Goal: Task Accomplishment & Management: Complete application form

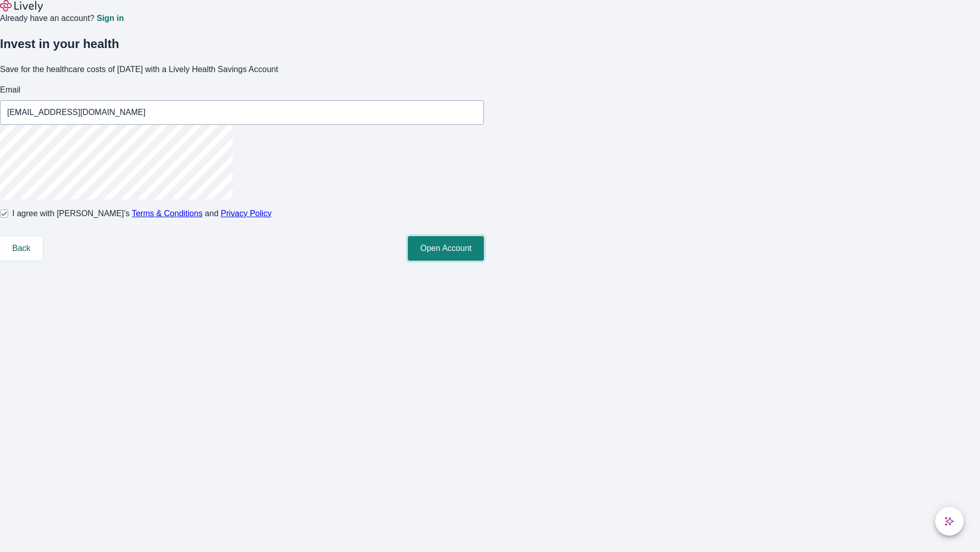
click at [484, 260] on button "Open Account" at bounding box center [446, 248] width 76 height 25
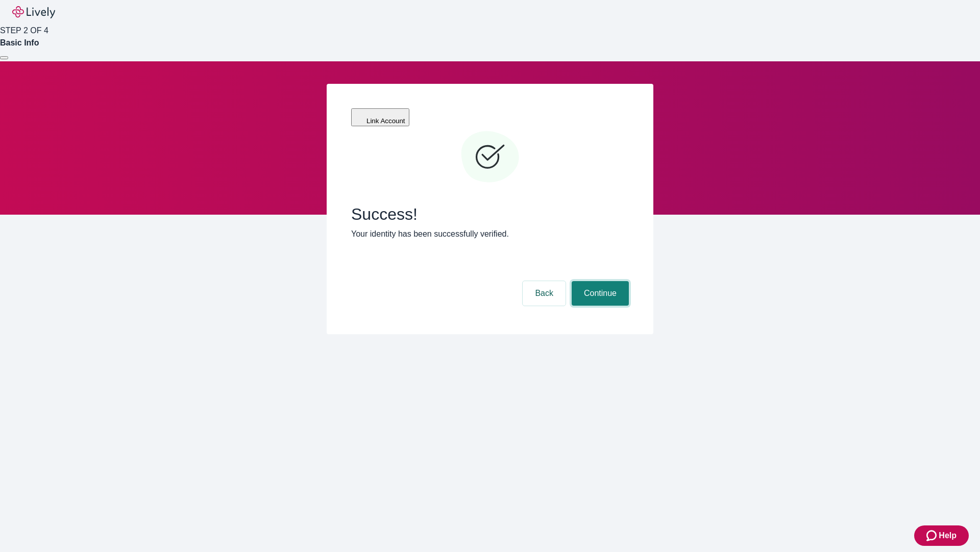
click at [599, 281] on button "Continue" at bounding box center [600, 293] width 57 height 25
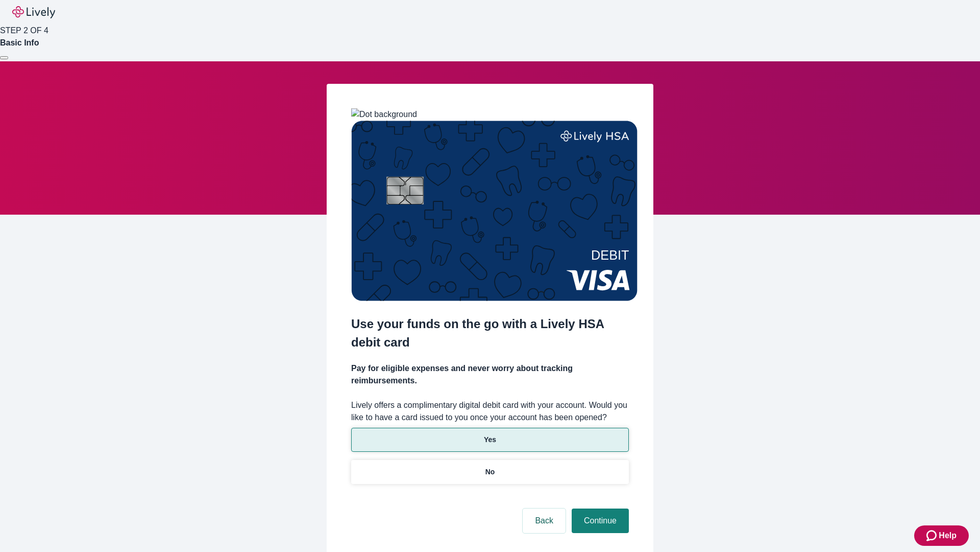
click at [490, 434] on p "Yes" at bounding box center [490, 439] width 12 height 11
click at [599, 508] on button "Continue" at bounding box center [600, 520] width 57 height 25
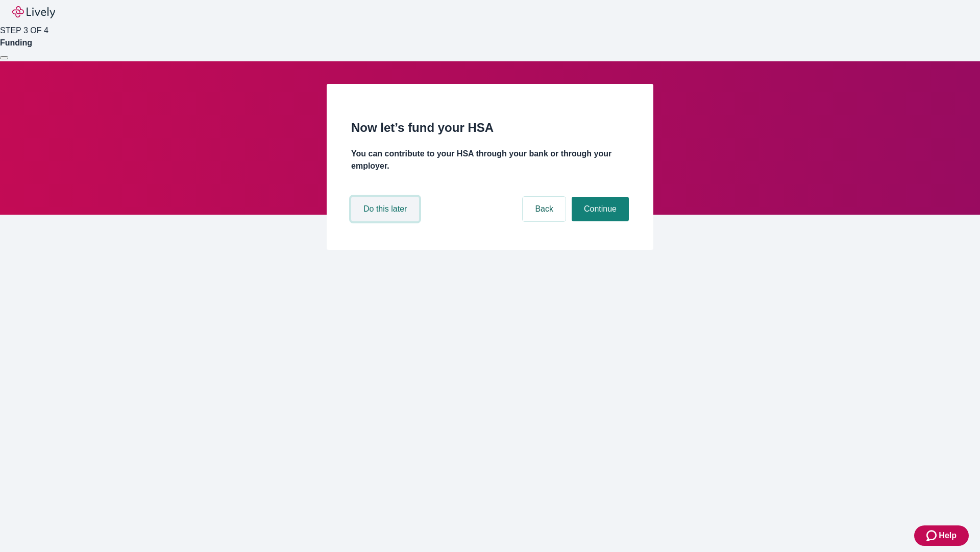
click at [387, 221] on button "Do this later" at bounding box center [385, 209] width 68 height 25
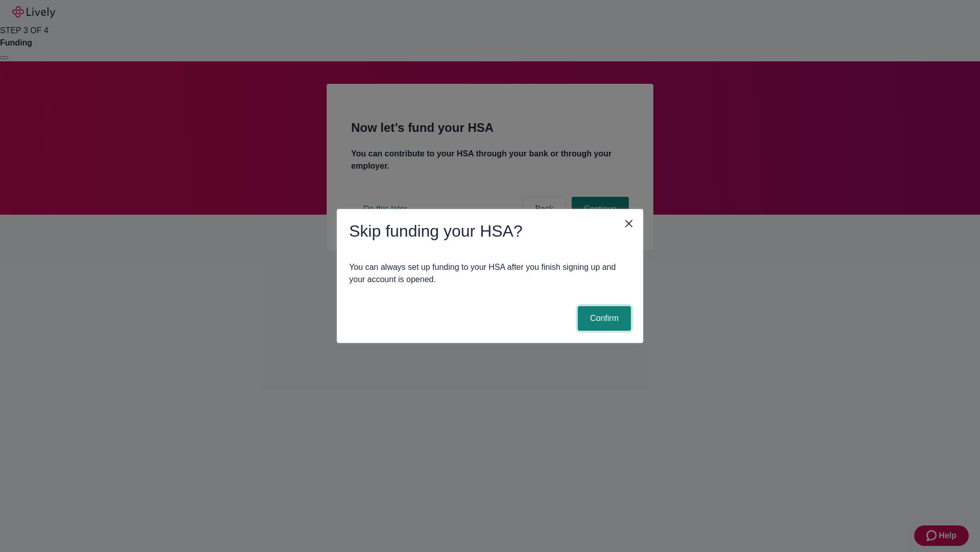
click at [603, 318] on button "Confirm" at bounding box center [604, 318] width 53 height 25
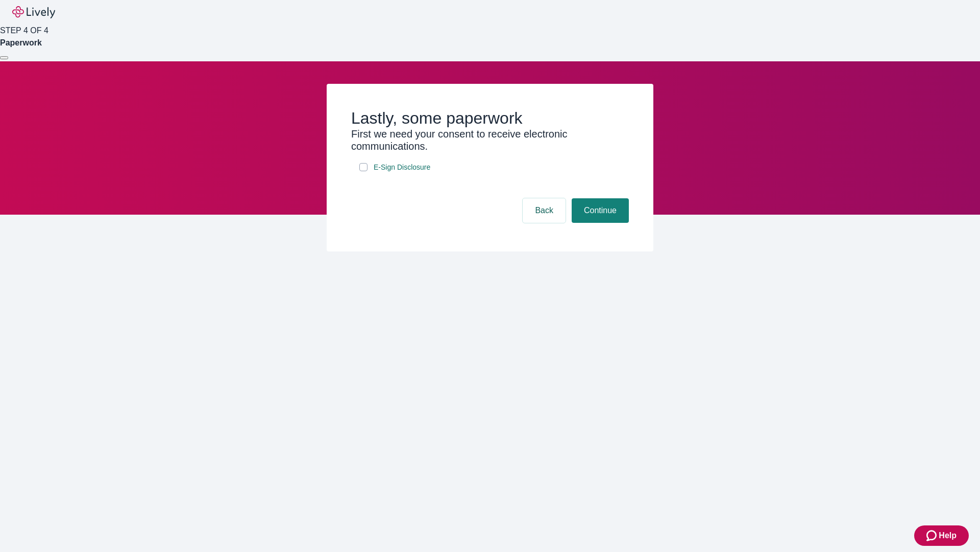
click at [364, 171] on input "E-Sign Disclosure" at bounding box center [363, 167] width 8 height 8
checkbox input "true"
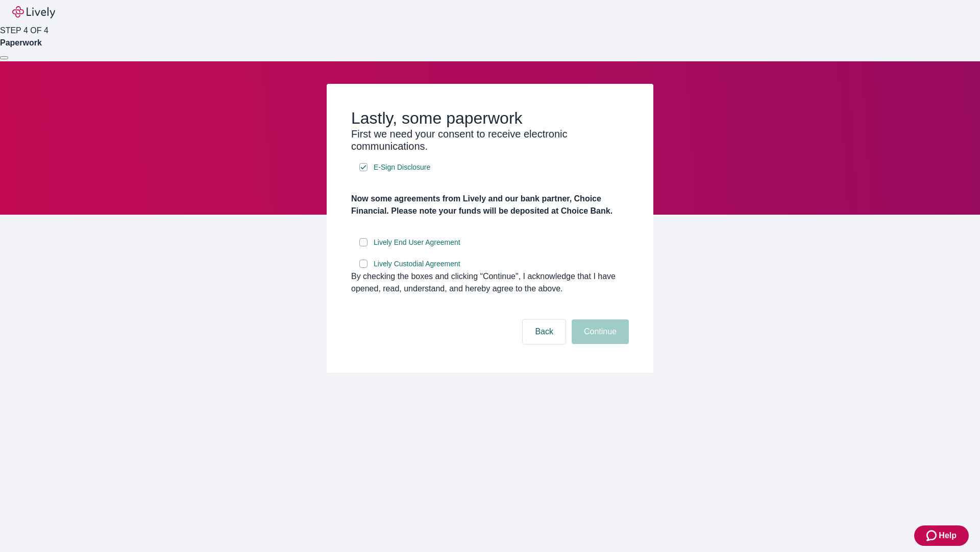
click at [364, 246] on input "Lively End User Agreement" at bounding box center [363, 242] width 8 height 8
checkbox input "true"
click at [364, 268] on input "Lively Custodial Agreement" at bounding box center [363, 263] width 8 height 8
checkbox input "true"
click at [599, 344] on button "Continue" at bounding box center [600, 331] width 57 height 25
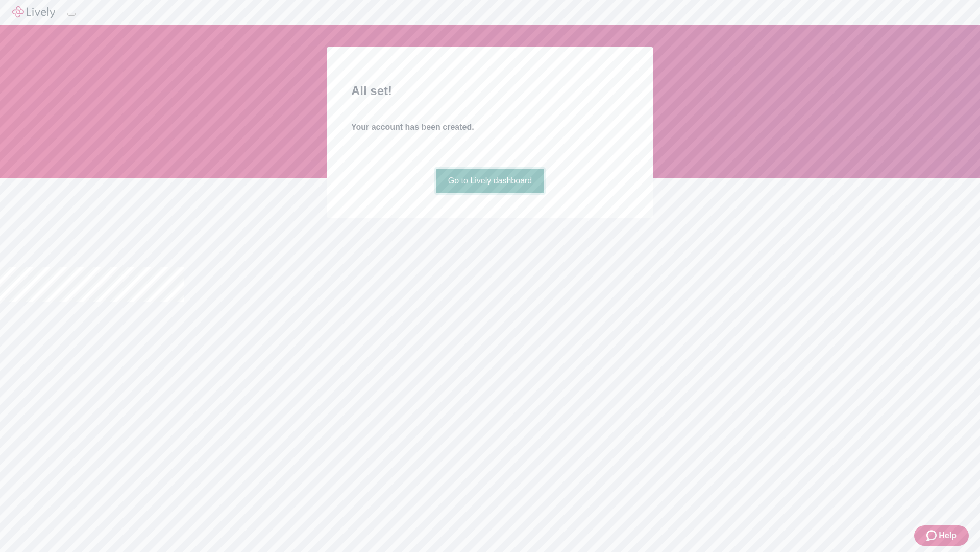
click at [490, 193] on link "Go to Lively dashboard" at bounding box center [490, 181] width 109 height 25
